Goal: Register for event/course

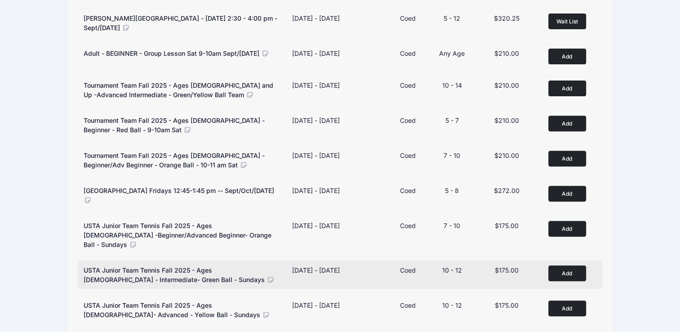
scroll to position [355, 0]
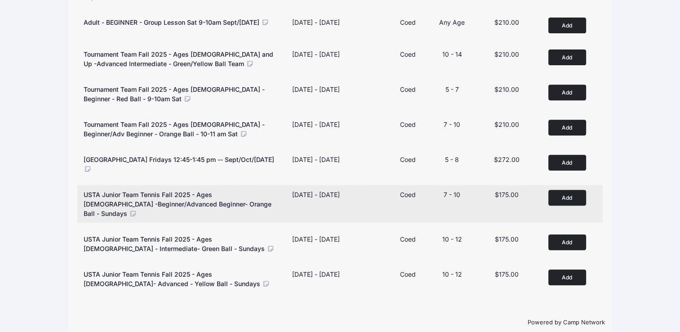
click at [555, 193] on button "Add to Cart" at bounding box center [567, 198] width 38 height 16
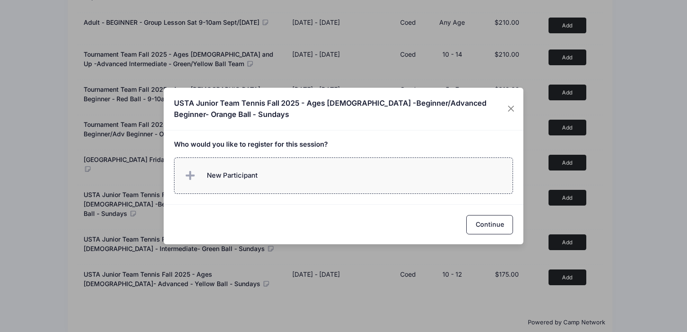
click at [221, 177] on span "New Participant" at bounding box center [232, 175] width 51 height 10
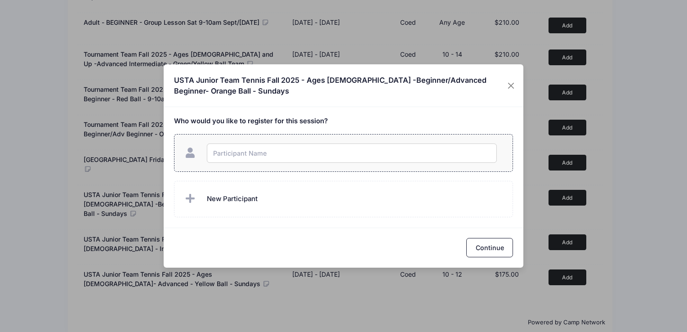
click at [234, 155] on input "text" at bounding box center [352, 152] width 290 height 19
click at [229, 147] on input "text" at bounding box center [352, 152] width 290 height 19
type input "Rishaan Shah"
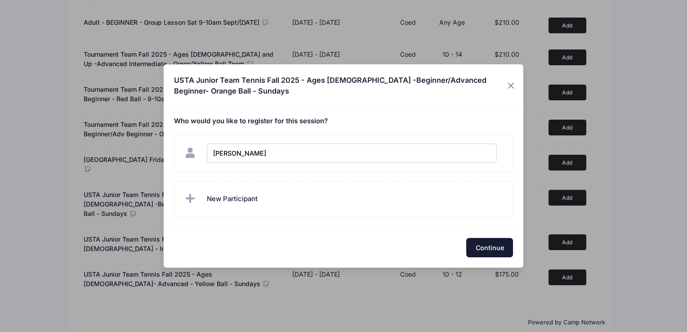
checkbox input "true"
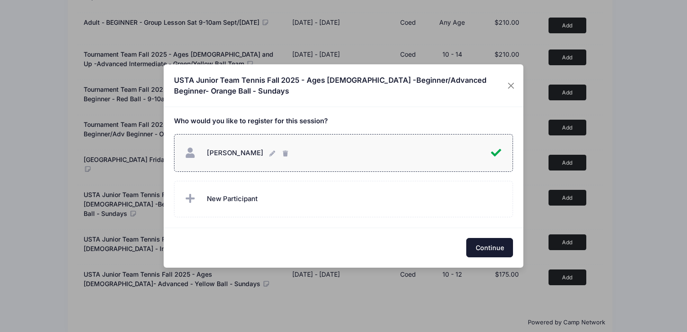
click at [487, 249] on button "Continue" at bounding box center [489, 247] width 47 height 19
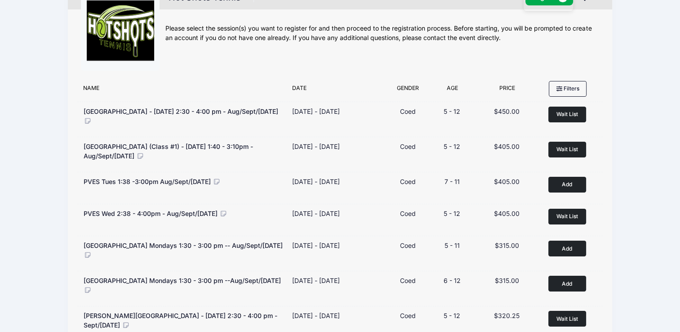
scroll to position [0, 0]
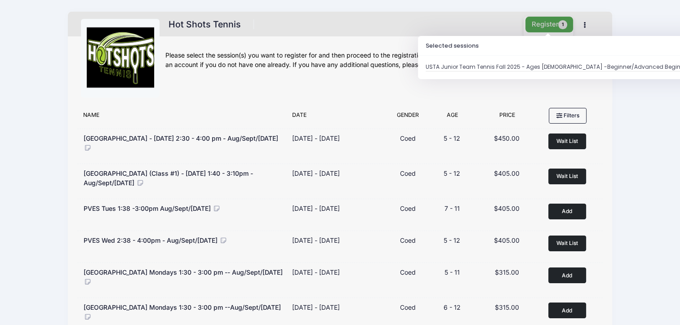
click at [552, 26] on button "Register 1" at bounding box center [549, 25] width 48 height 16
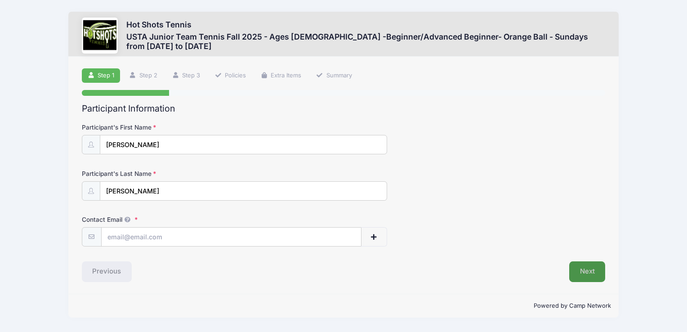
click at [592, 274] on button "Next" at bounding box center [587, 271] width 36 height 21
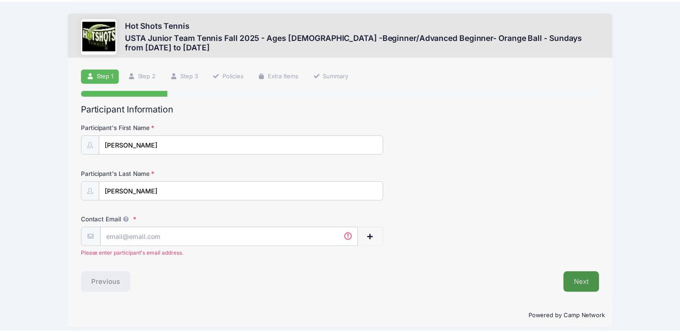
scroll to position [7, 0]
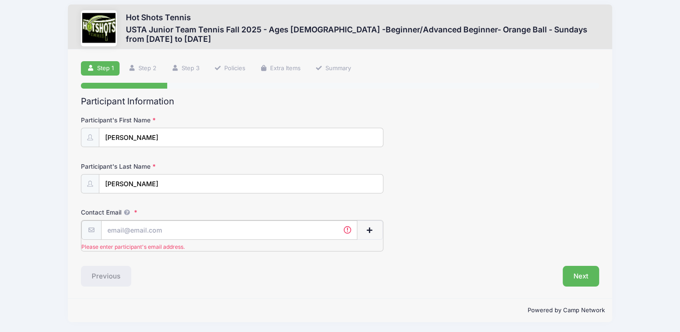
click at [160, 223] on input "Contact Email" at bounding box center [229, 229] width 256 height 19
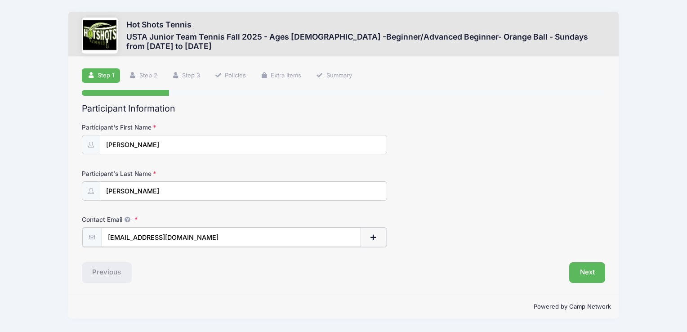
type input "rush1208@yahoo.com"
click at [581, 269] on button "Next" at bounding box center [587, 271] width 36 height 21
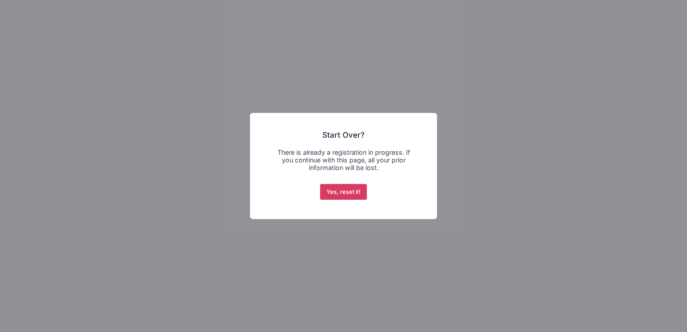
click at [340, 191] on button "Yes, reset it!" at bounding box center [343, 192] width 47 height 16
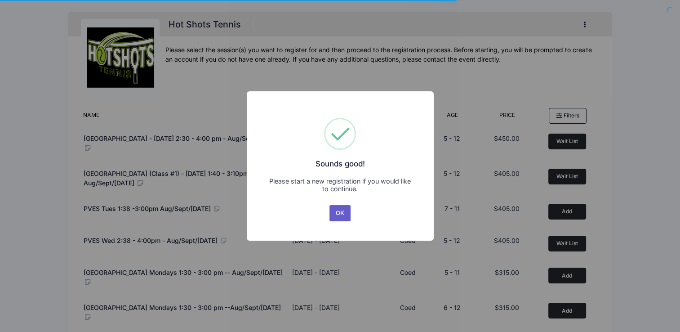
click at [343, 212] on button "OK" at bounding box center [340, 213] width 22 height 16
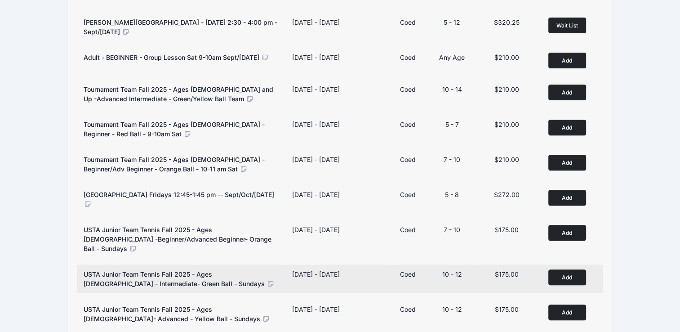
scroll to position [355, 0]
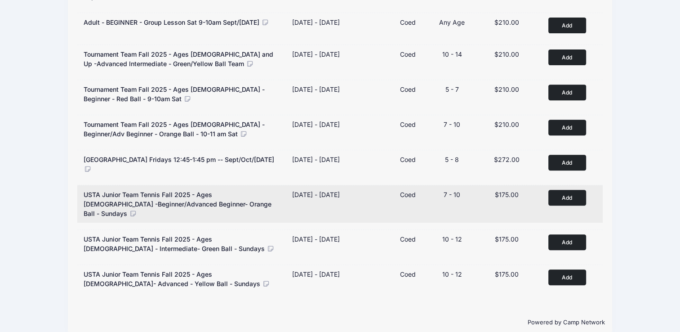
click at [574, 190] on button "Add to Cart" at bounding box center [567, 198] width 38 height 16
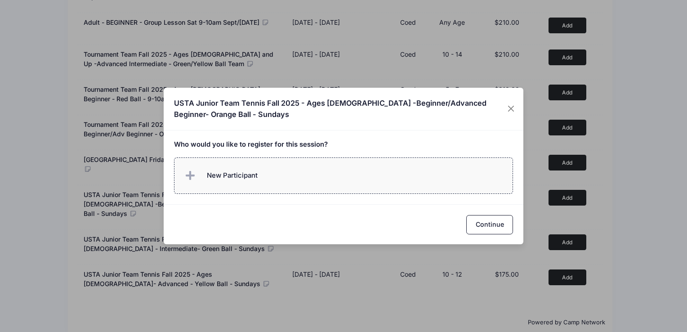
click at [216, 173] on span "New Participant" at bounding box center [232, 175] width 51 height 10
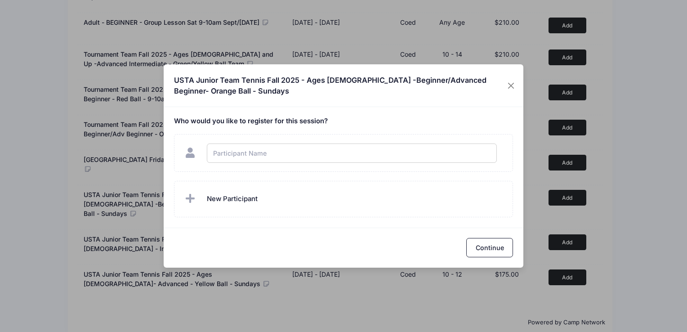
click at [273, 92] on div "USTA Junior Team Tennis Fall 2025 - Ages [DEMOGRAPHIC_DATA] -Beginner/Advanced …" at bounding box center [343, 85] width 359 height 43
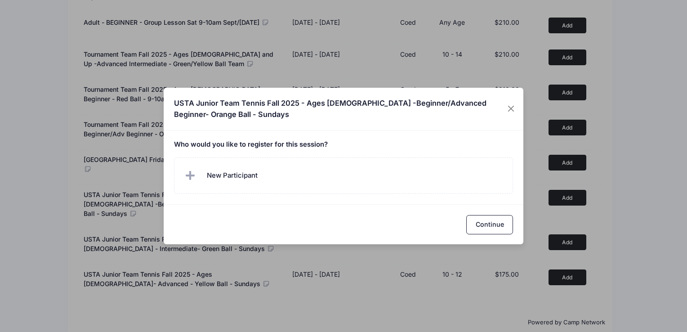
click at [235, 143] on h5 "Who would you like to register for this session?" at bounding box center [343, 145] width 339 height 8
click at [235, 142] on h5 "Who would you like to register for this session?" at bounding box center [343, 145] width 339 height 8
drag, startPoint x: 235, startPoint y: 142, endPoint x: 178, endPoint y: 151, distance: 57.2
click at [178, 151] on div "Who would you like to register for this session?" at bounding box center [343, 167] width 359 height 74
click at [513, 109] on button "Close" at bounding box center [510, 109] width 15 height 16
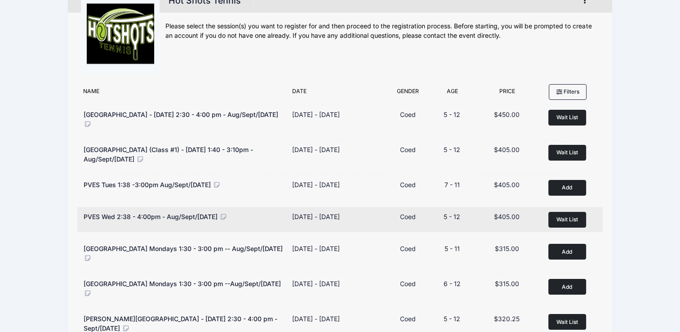
scroll to position [0, 0]
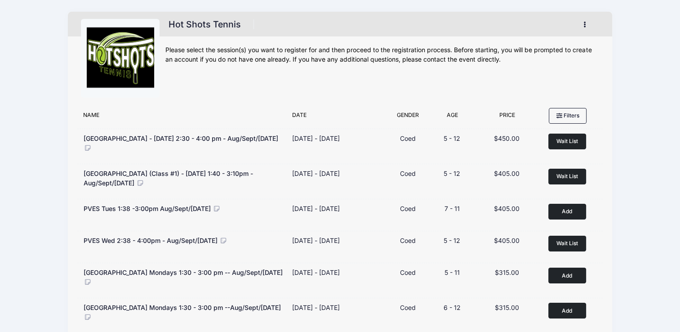
click at [586, 22] on button "button" at bounding box center [587, 25] width 24 height 16
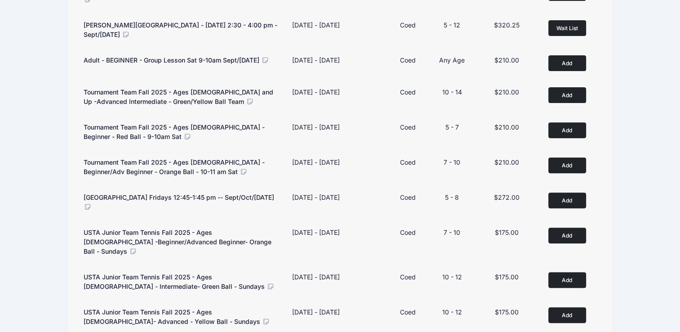
scroll to position [355, 0]
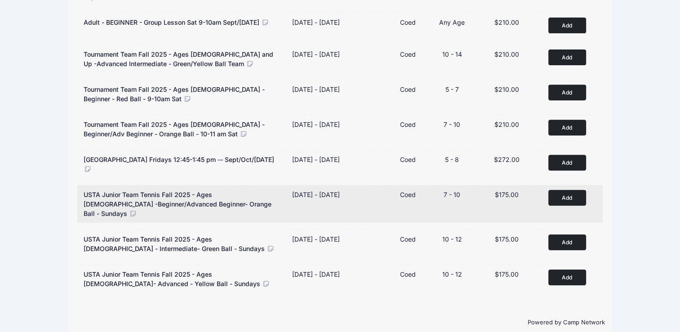
click at [567, 193] on button "Add to Cart" at bounding box center [567, 198] width 38 height 16
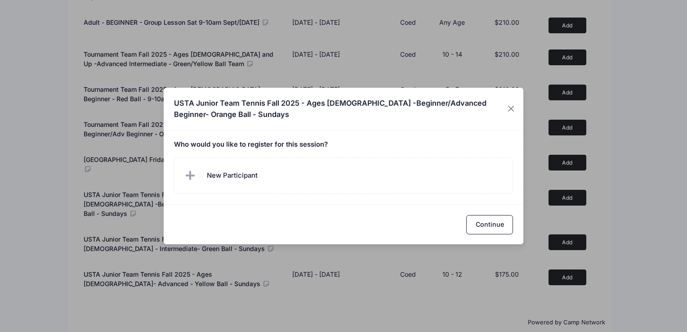
click at [285, 233] on div "Continue" at bounding box center [343, 224] width 359 height 40
click at [493, 219] on button "Continue" at bounding box center [489, 224] width 47 height 19
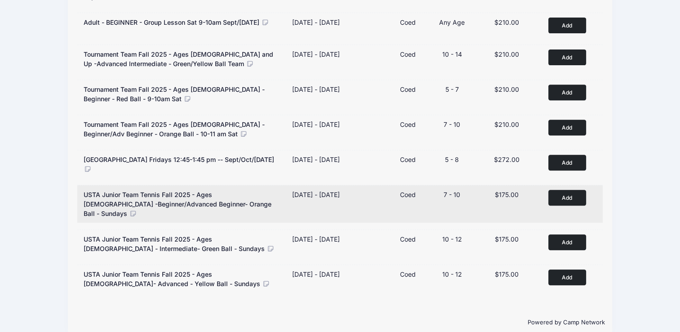
click at [566, 191] on button "Add to Cart" at bounding box center [567, 198] width 38 height 16
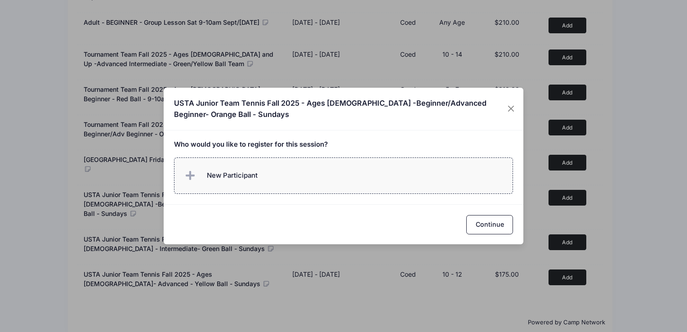
click at [198, 173] on span at bounding box center [192, 176] width 18 height 18
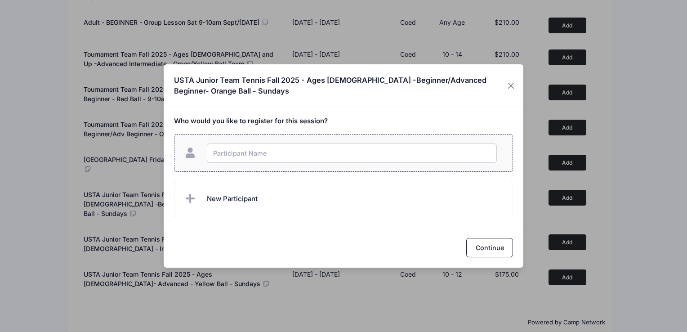
click at [228, 159] on input "text" at bounding box center [352, 152] width 290 height 19
click at [228, 158] on input "text" at bounding box center [352, 152] width 290 height 19
type input "Rishaan Shah"
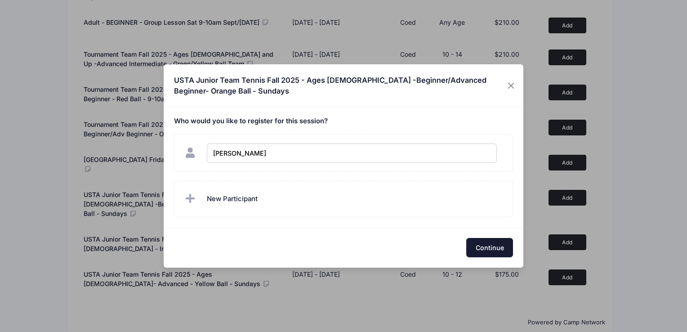
checkbox input "true"
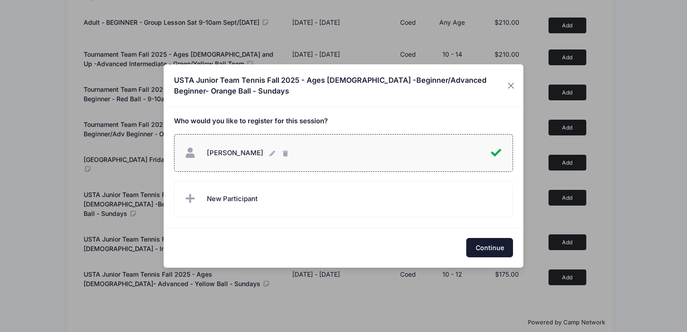
click at [474, 242] on button "Continue" at bounding box center [489, 247] width 47 height 19
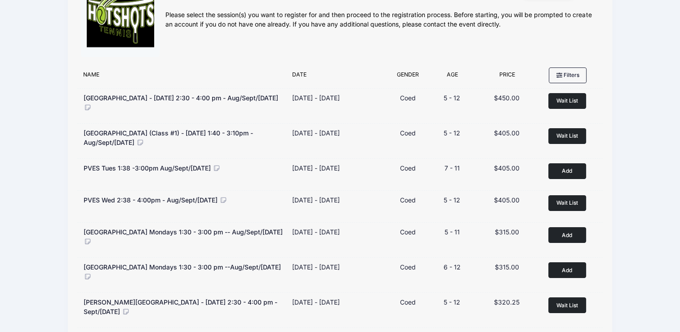
scroll to position [0, 0]
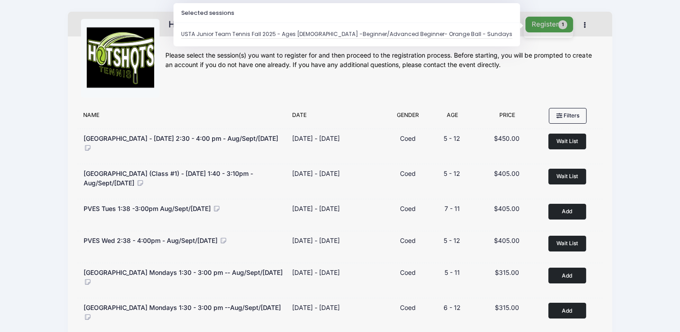
click at [541, 20] on button "Register 1" at bounding box center [549, 25] width 48 height 16
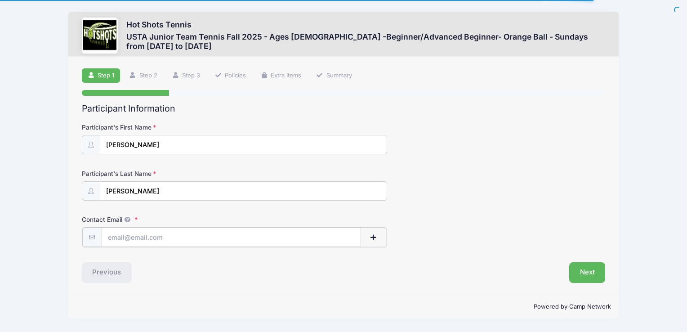
click at [139, 239] on input "Contact Email" at bounding box center [231, 236] width 259 height 19
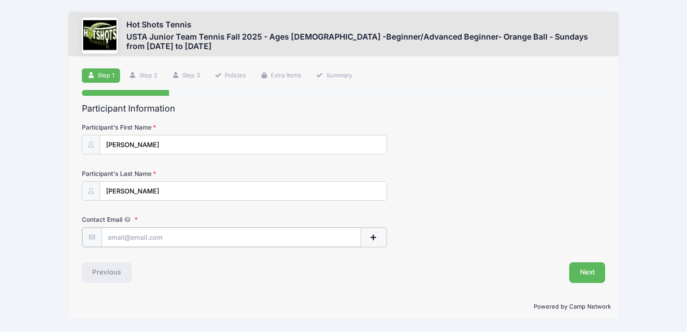
type input "rush4all@gmail.com"
click at [583, 273] on button "Next" at bounding box center [587, 271] width 36 height 21
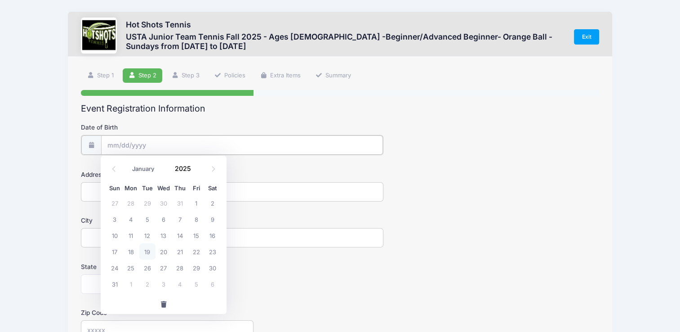
click at [186, 141] on input "Date of Birth" at bounding box center [242, 144] width 282 height 19
click at [182, 142] on input "Date of Birth" at bounding box center [242, 144] width 282 height 19
click at [116, 236] on span "10" at bounding box center [114, 235] width 16 height 16
type input "08/10/2025"
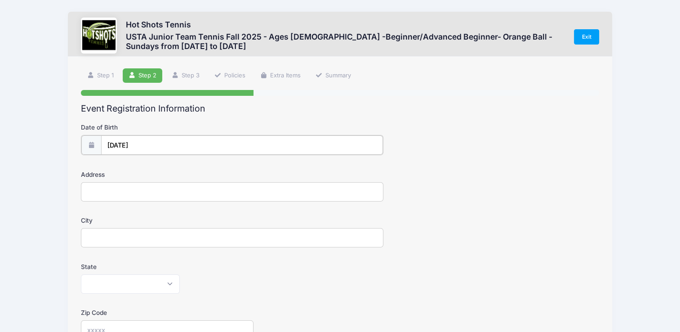
click at [112, 144] on input "08/10/2025" at bounding box center [242, 144] width 282 height 19
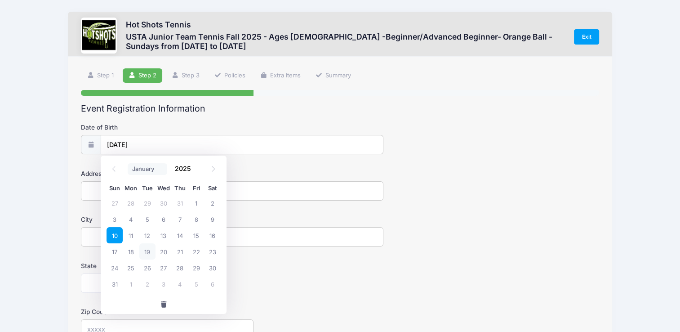
click at [147, 169] on select "January February March April May June July August September October November De…" at bounding box center [148, 169] width 40 height 12
select select "5"
click at [128, 163] on select "January February March April May June July August September October November De…" at bounding box center [148, 169] width 40 height 12
click at [182, 168] on input "2025" at bounding box center [184, 168] width 29 height 13
click at [197, 172] on span at bounding box center [196, 172] width 6 height 7
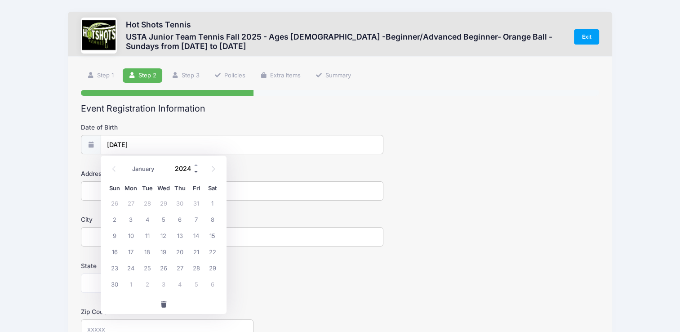
click at [197, 172] on span at bounding box center [196, 172] width 6 height 7
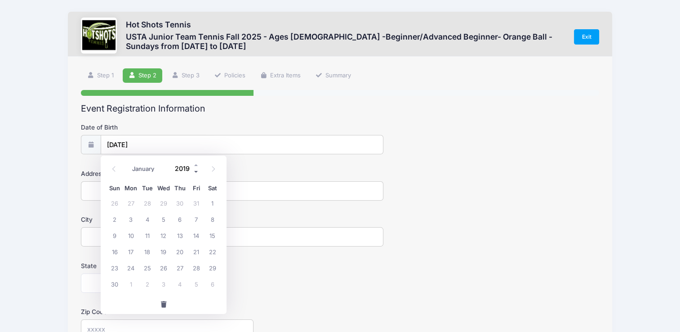
click at [197, 172] on span at bounding box center [196, 172] width 6 height 7
click at [196, 163] on span at bounding box center [196, 165] width 6 height 7
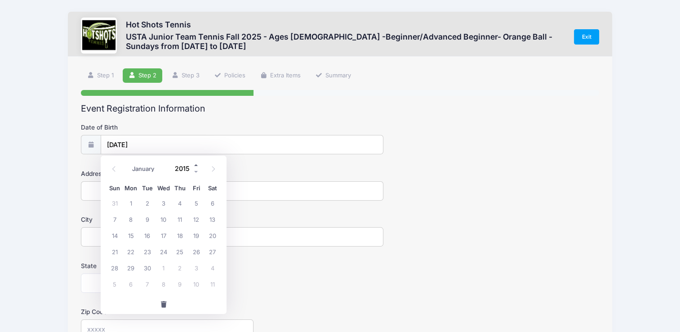
type input "2016"
click at [270, 163] on form "Date of Birth 08/10/2025 Address City State Alabama Alaska American Samoa Arizo…" at bounding box center [340, 315] width 518 height 385
click at [147, 182] on input "Address" at bounding box center [232, 190] width 302 height 19
type input "13031 Villosa Pl"
type input "Playa vista"
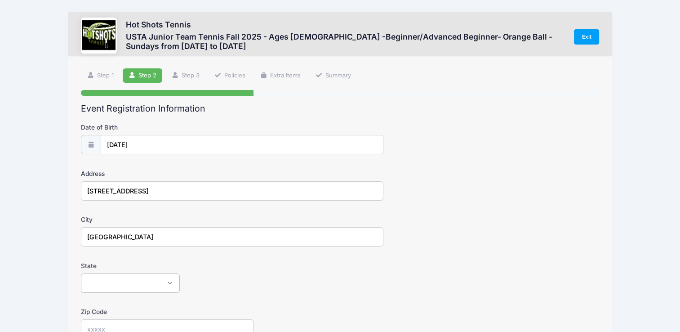
select select "CA"
type input "90094"
click at [436, 231] on div "City Playa vista" at bounding box center [340, 230] width 518 height 31
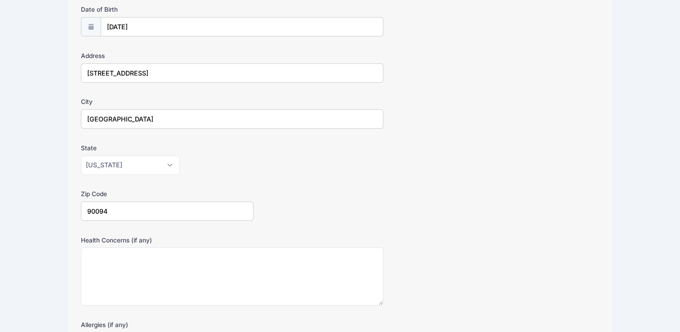
scroll to position [225, 0]
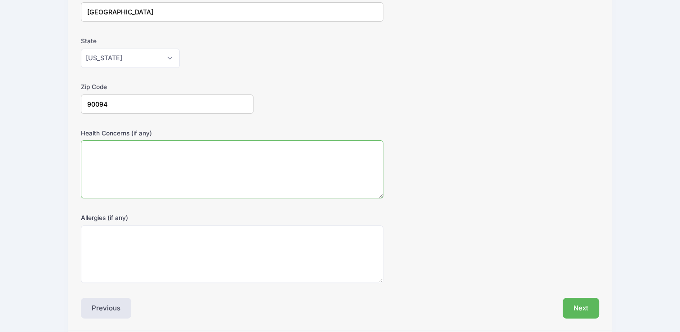
click at [196, 191] on textarea "Health Concerns (if any)" at bounding box center [232, 169] width 302 height 58
type textarea "-"
click at [164, 251] on textarea "Allergies (if any)" at bounding box center [232, 254] width 302 height 58
type textarea "-"
click at [570, 301] on button "Next" at bounding box center [581, 307] width 36 height 21
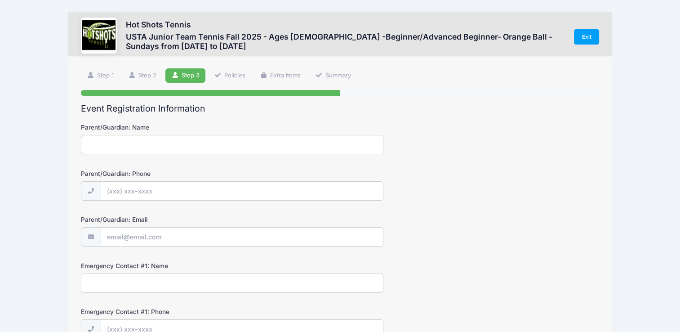
scroll to position [0, 0]
click at [177, 139] on input "Parent/Guardian: Name" at bounding box center [232, 144] width 302 height 19
type input "Rush Shah"
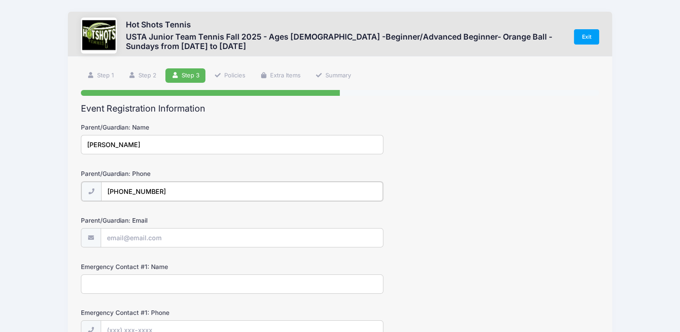
type input "(510) 282-3863"
click at [134, 238] on input "Parent/Guardian: Email" at bounding box center [242, 236] width 282 height 19
type input "Rush4all@gmail.com"
type input "Aarti K"
type input "(215) 694-4143"
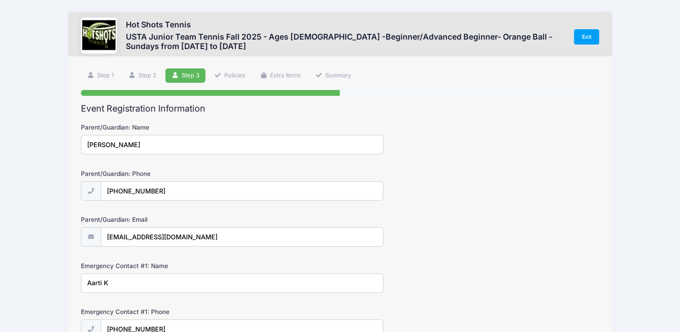
type input "Triata@aol.com"
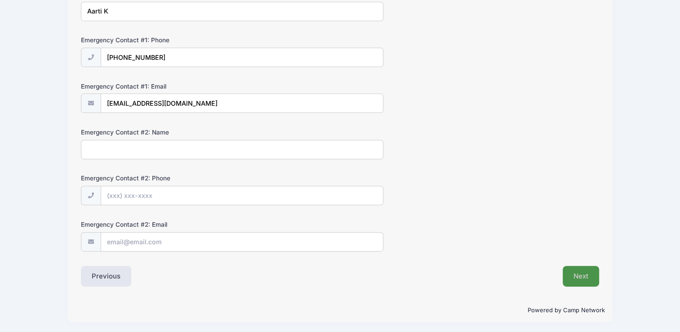
scroll to position [271, 0]
click at [588, 271] on button "Next" at bounding box center [581, 276] width 36 height 21
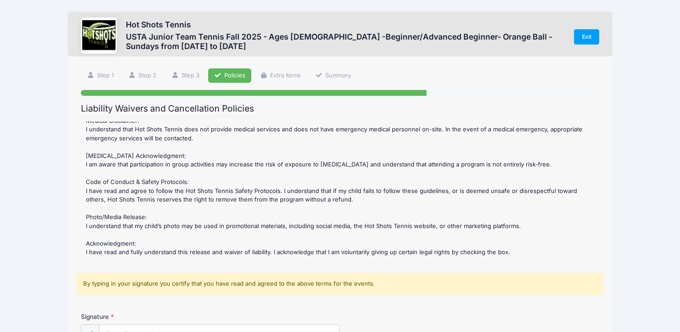
scroll to position [104, 0]
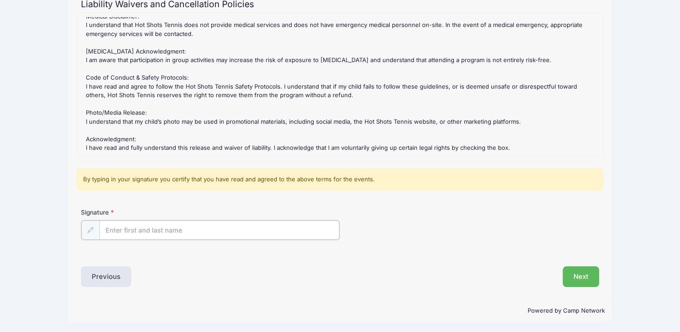
click at [171, 222] on input "Signature" at bounding box center [219, 229] width 240 height 19
type input "Rush Shah"
click at [581, 281] on button "Next" at bounding box center [581, 275] width 36 height 21
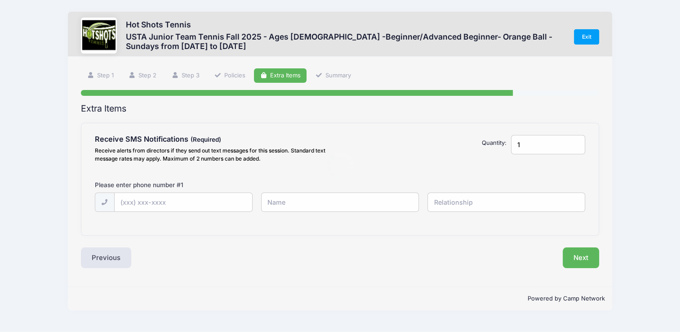
scroll to position [0, 0]
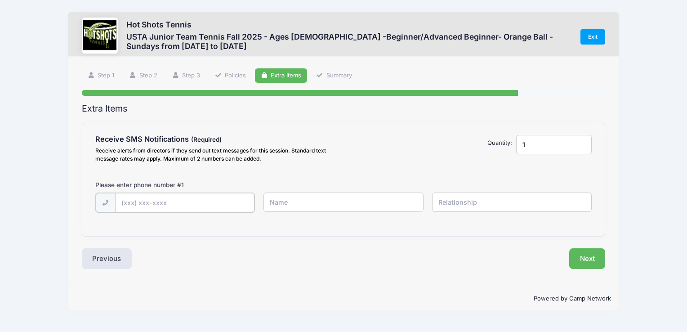
click at [0, 0] on input "text" at bounding box center [0, 0] width 0 height 0
type input "(510) 282-3863"
click at [193, 231] on div "Receive SMS Notifications Receive alerts from directors if they send out text m…" at bounding box center [343, 179] width 523 height 112
click at [574, 249] on button "Next" at bounding box center [587, 257] width 36 height 21
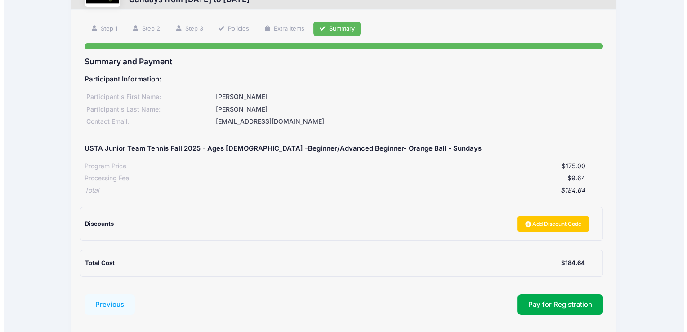
scroll to position [90, 0]
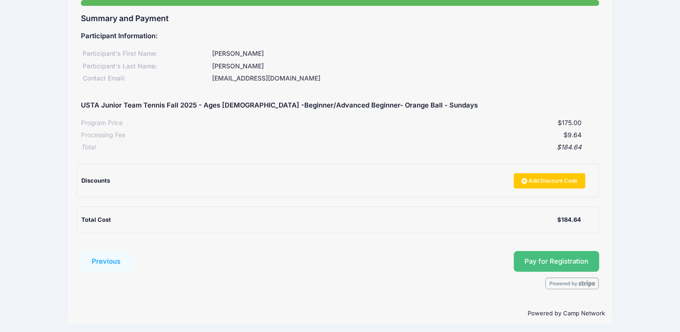
click at [555, 259] on span "Pay for Registration" at bounding box center [556, 261] width 64 height 8
